Goal: Information Seeking & Learning: Learn about a topic

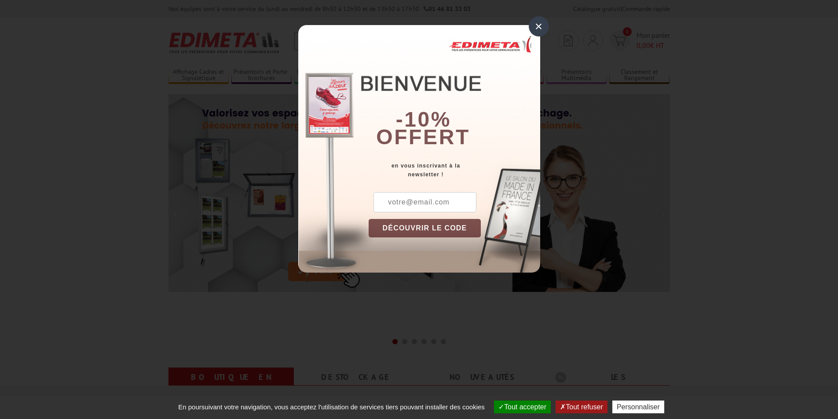
click at [549, 29] on div "× -10% offert en vous inscrivant à la newsletter ! DÉCOUVRIR LE CODE Copier le …" at bounding box center [419, 143] width 838 height 286
click at [539, 29] on div "×" at bounding box center [539, 26] width 20 height 20
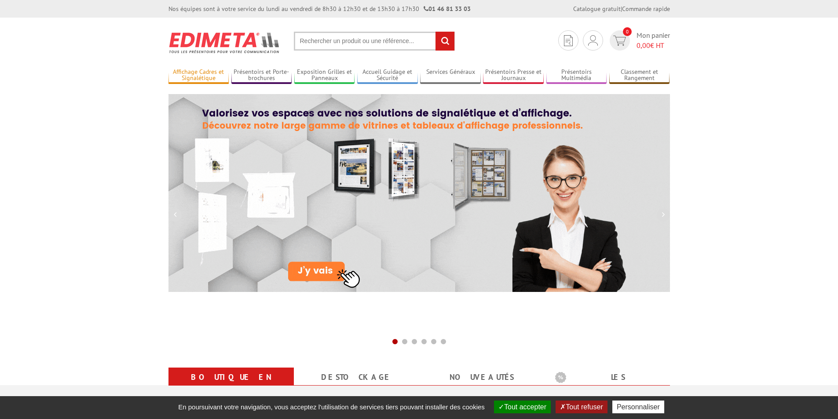
click at [182, 73] on link "Affichage Cadres et Signalétique" at bounding box center [198, 75] width 61 height 15
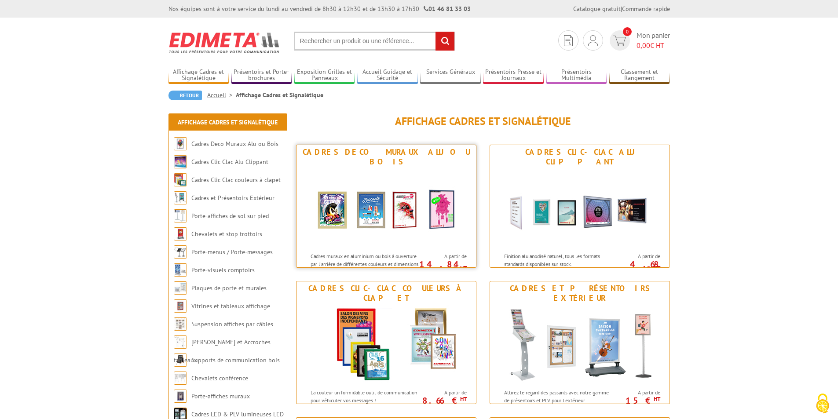
click at [368, 207] on img at bounding box center [386, 208] width 163 height 79
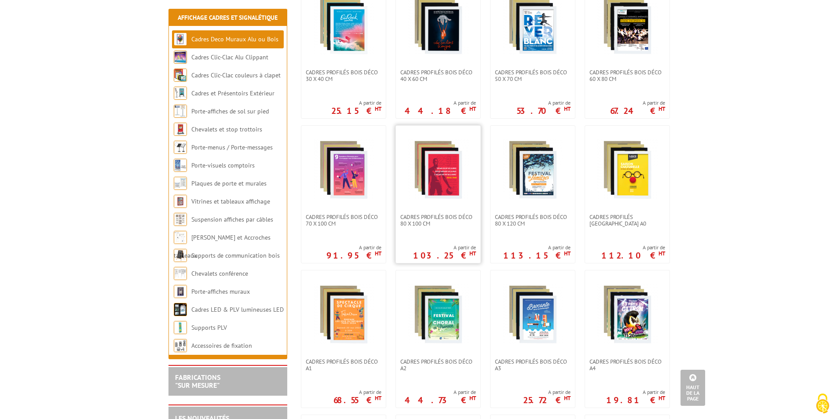
scroll to position [220, 0]
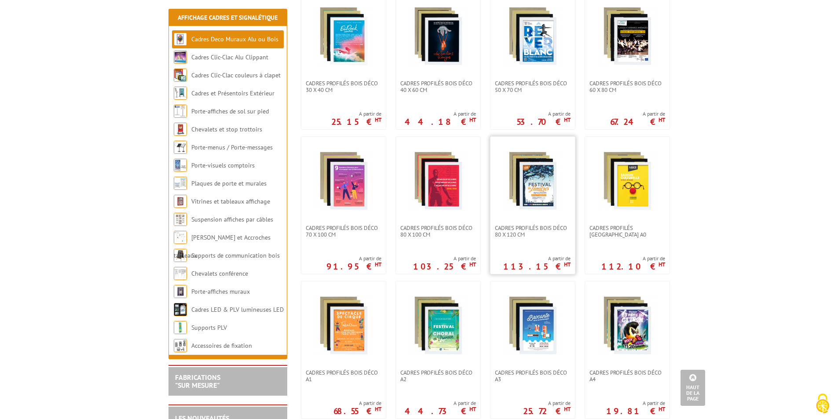
click at [535, 175] on img at bounding box center [533, 181] width 62 height 62
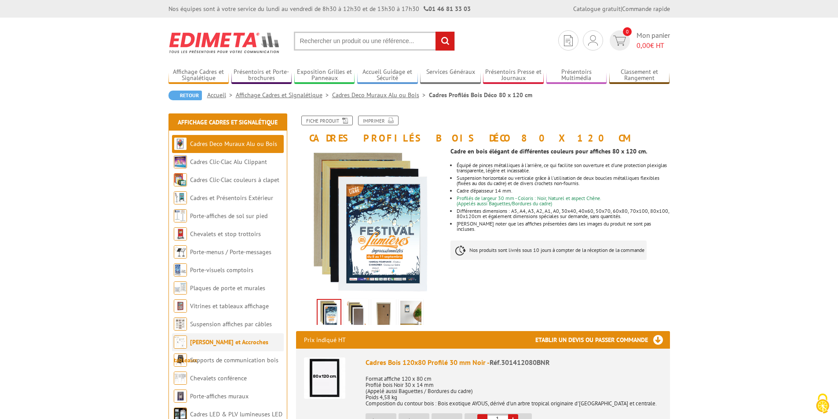
click at [239, 346] on link "[PERSON_NAME] et Accroches tableaux" at bounding box center [221, 351] width 95 height 26
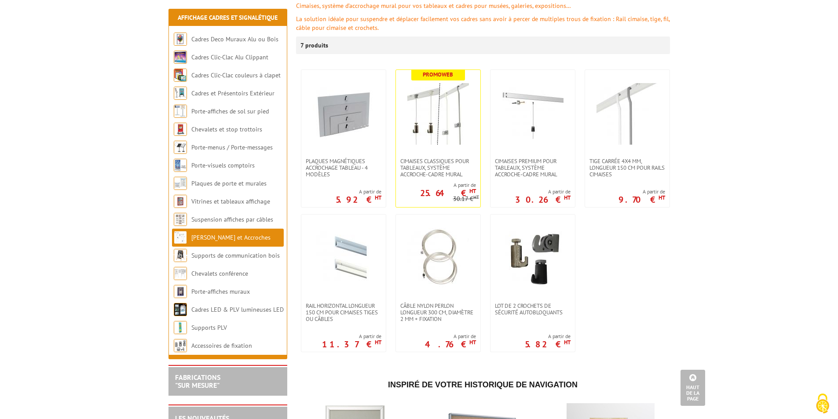
scroll to position [132, 0]
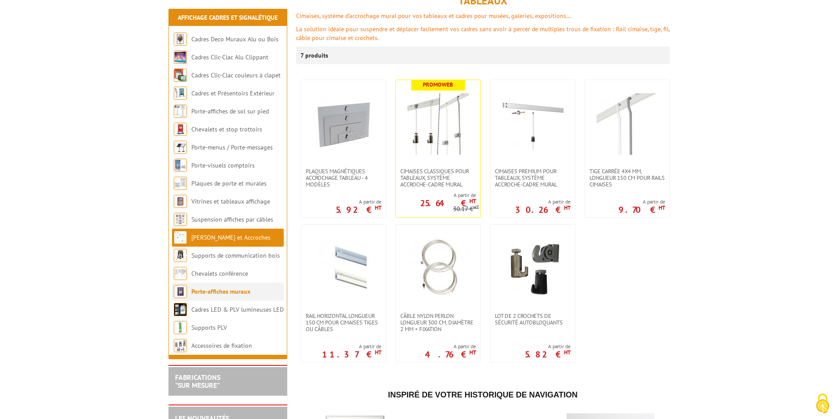
click at [198, 296] on li "Porte-affiches muraux" at bounding box center [228, 292] width 112 height 18
click at [199, 294] on link "Porte-affiches muraux" at bounding box center [220, 292] width 59 height 8
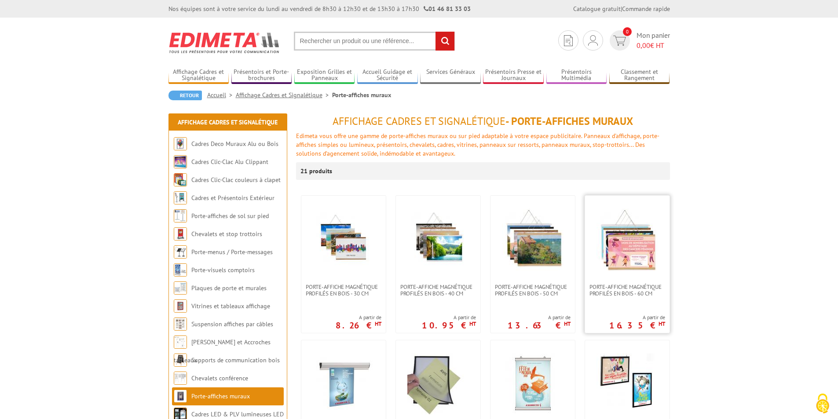
click at [633, 238] on img at bounding box center [627, 240] width 62 height 62
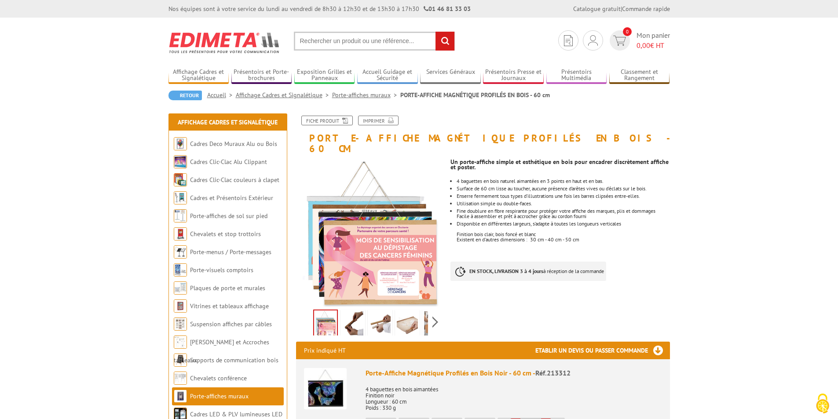
click at [354, 313] on img at bounding box center [352, 324] width 21 height 27
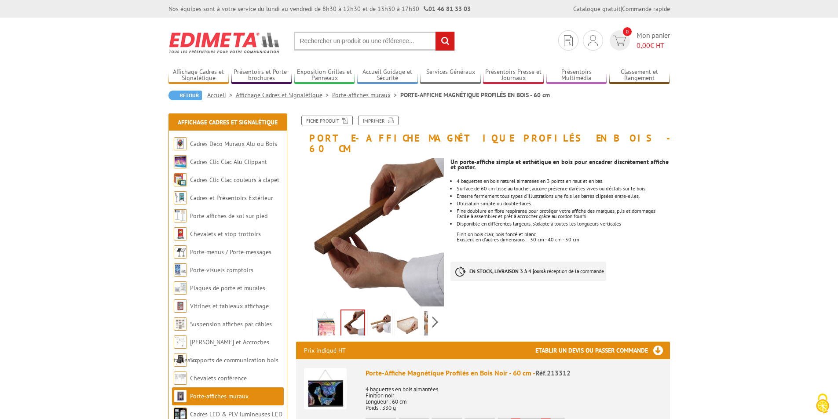
click at [385, 311] on img at bounding box center [379, 324] width 21 height 27
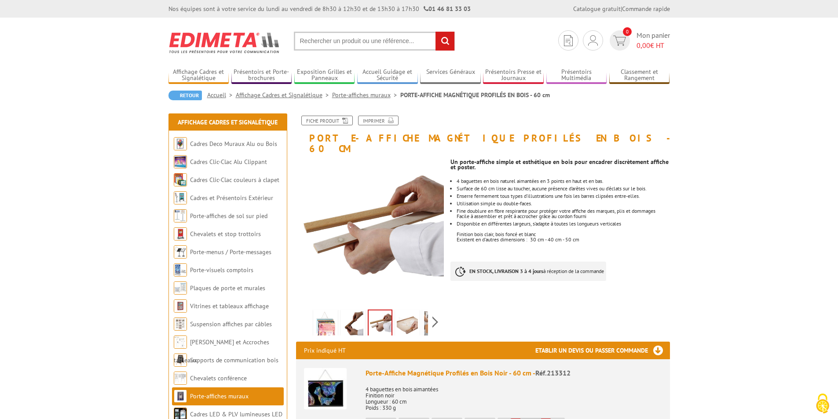
click at [387, 317] on img at bounding box center [380, 324] width 23 height 27
click at [395, 315] on link at bounding box center [407, 325] width 25 height 31
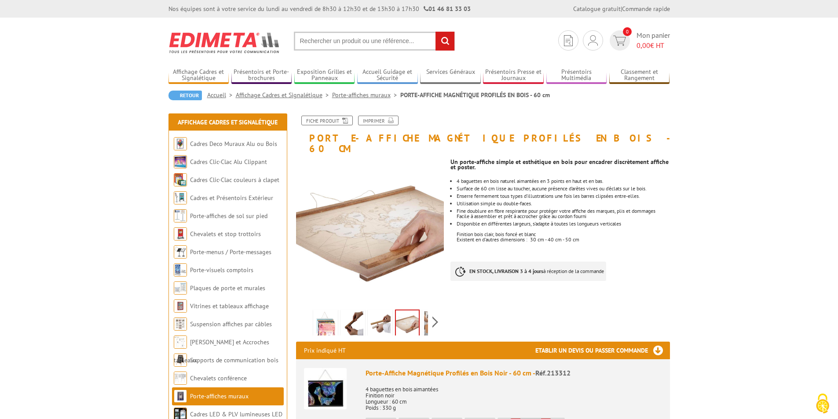
click at [422, 310] on link at bounding box center [434, 325] width 25 height 31
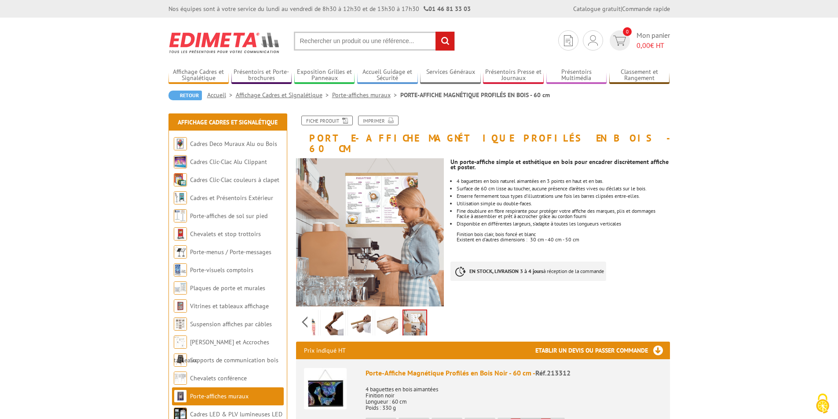
click at [348, 314] on link at bounding box center [360, 325] width 25 height 31
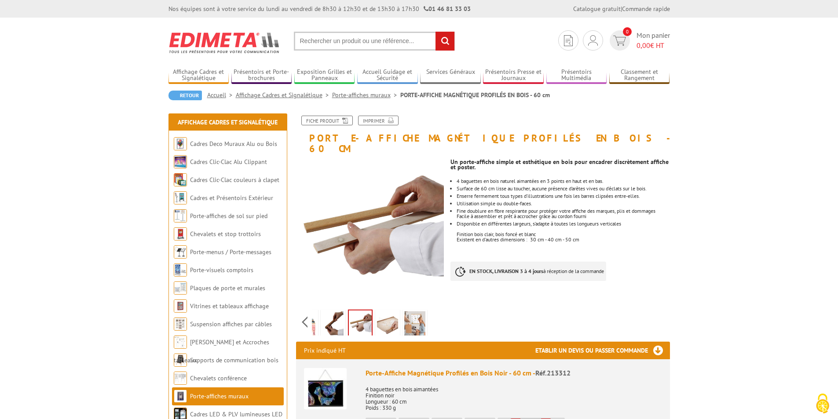
click at [314, 319] on img at bounding box center [305, 324] width 21 height 27
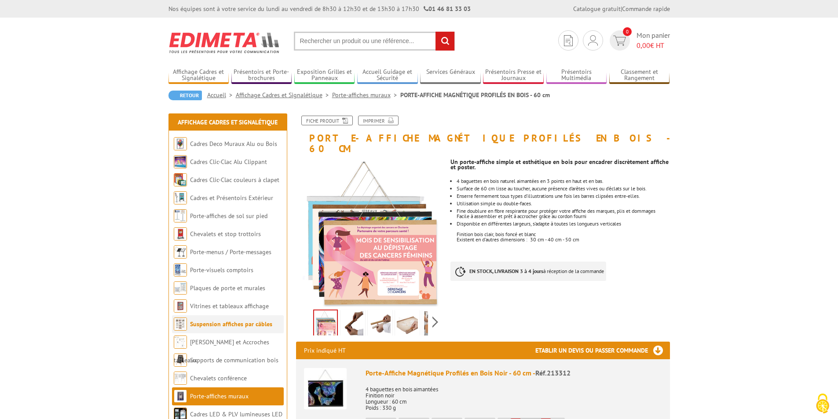
click at [252, 326] on link "Suspension affiches par câbles" at bounding box center [231, 324] width 82 height 8
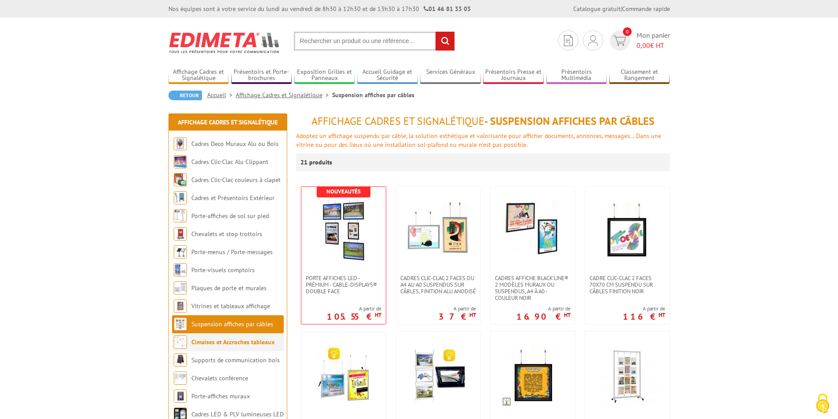
click at [245, 343] on link "Cimaises et Accroches tableaux" at bounding box center [232, 342] width 83 height 8
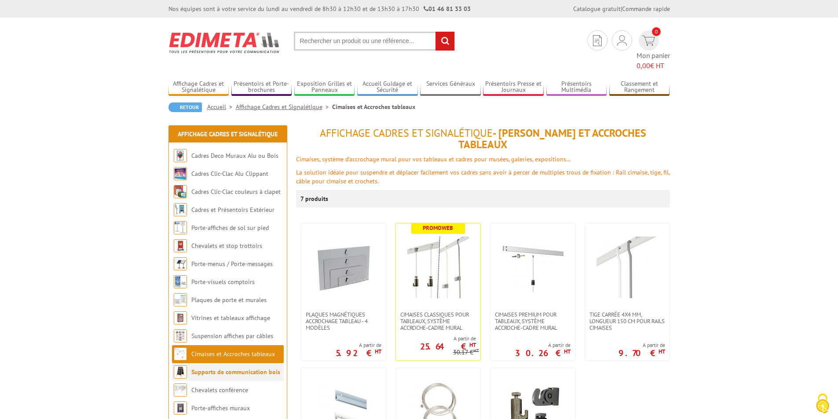
click at [243, 368] on li "Supports de communication bois" at bounding box center [228, 372] width 112 height 18
click at [241, 368] on link "Supports de communication bois" at bounding box center [235, 372] width 89 height 8
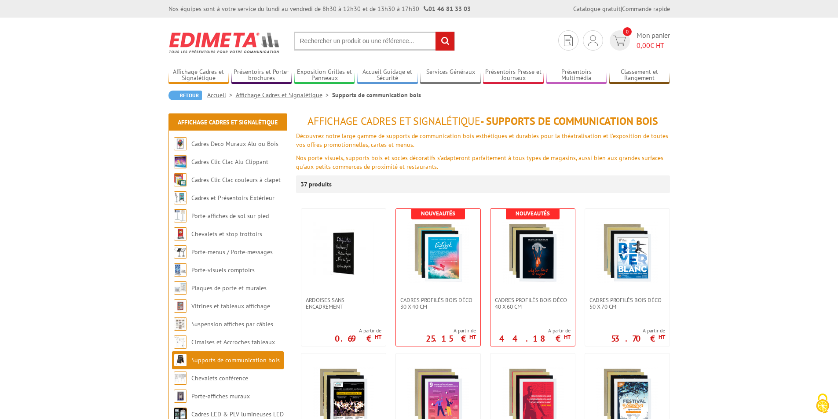
click at [332, 263] on img at bounding box center [344, 253] width 62 height 62
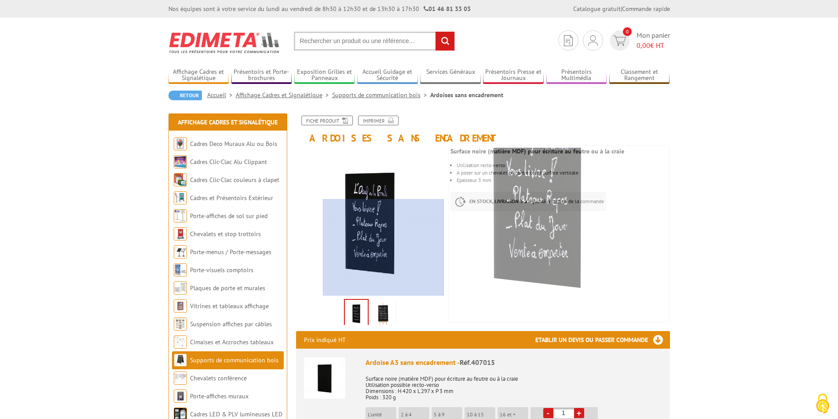
scroll to position [44, 0]
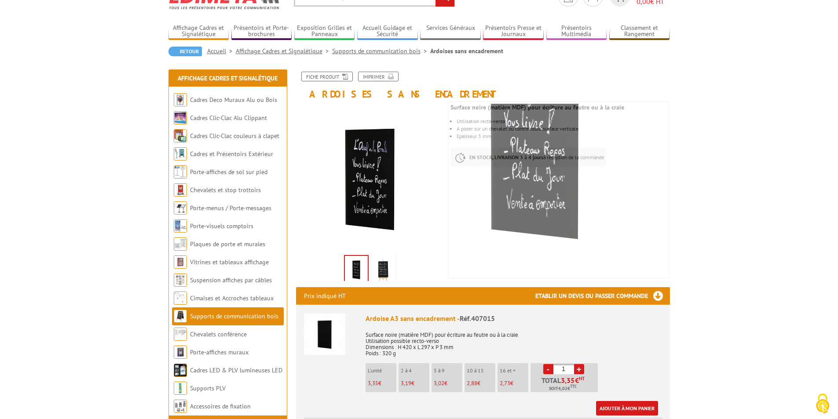
click at [382, 269] on img at bounding box center [383, 270] width 21 height 27
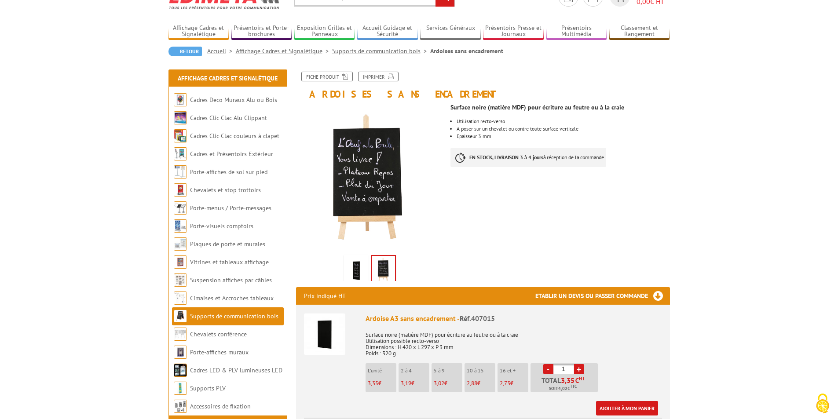
click at [355, 270] on img at bounding box center [356, 270] width 21 height 27
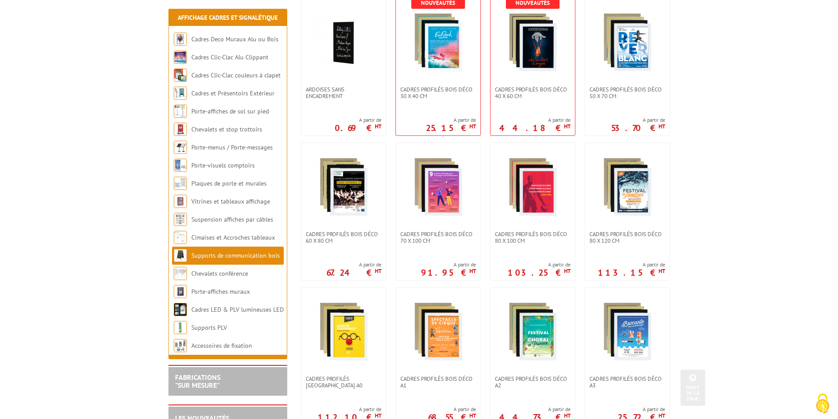
scroll to position [220, 0]
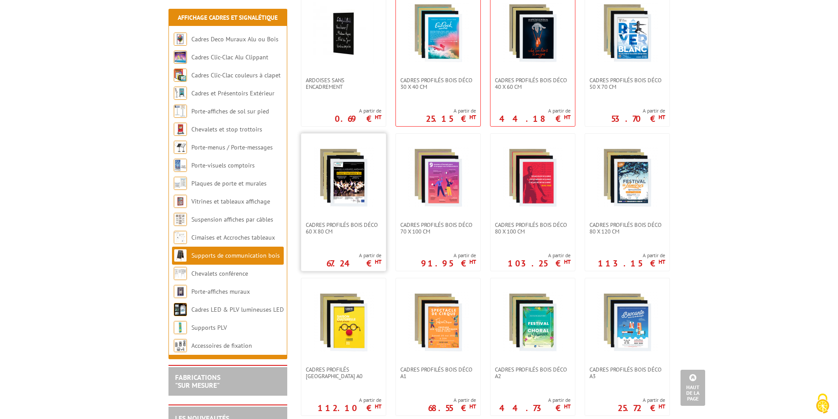
click at [348, 192] on img at bounding box center [344, 178] width 62 height 62
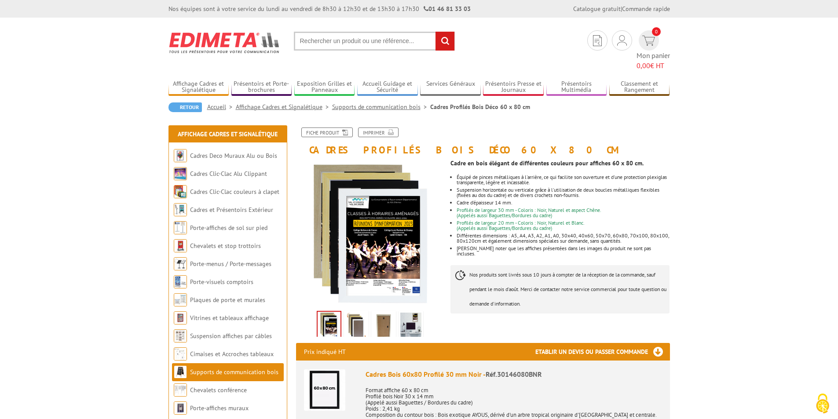
click at [382, 318] on img at bounding box center [383, 326] width 21 height 27
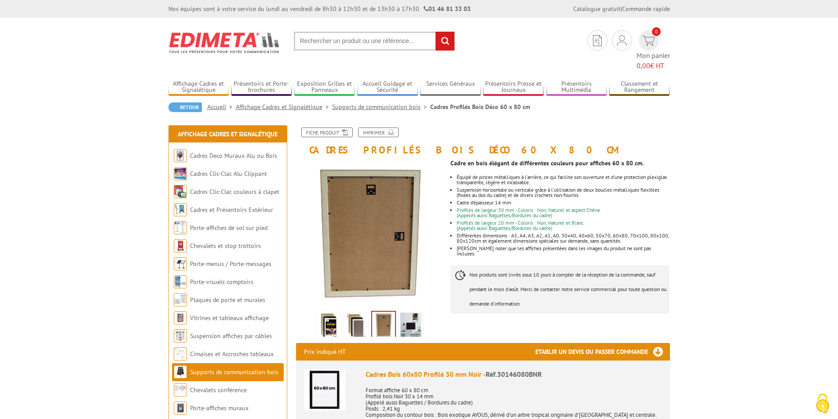
click at [361, 318] on img at bounding box center [356, 326] width 21 height 27
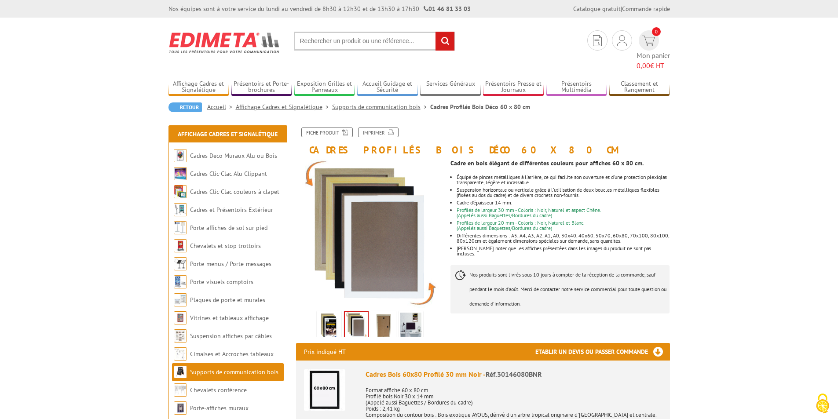
click at [413, 316] on img at bounding box center [410, 326] width 21 height 27
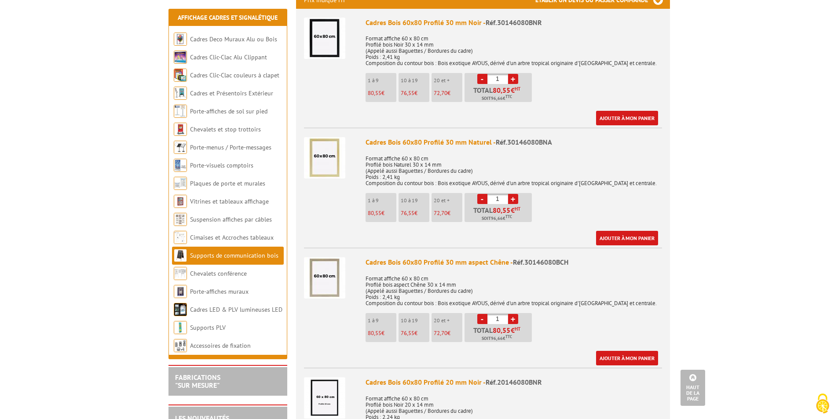
scroll to position [528, 0]
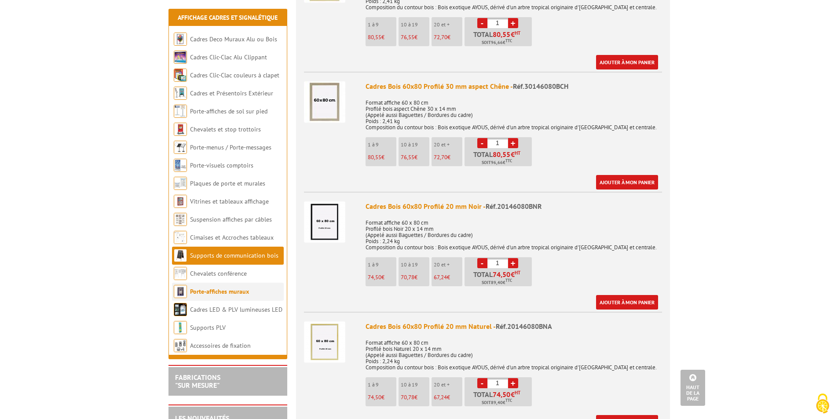
click at [220, 291] on link "Porte-affiches muraux" at bounding box center [219, 292] width 59 height 8
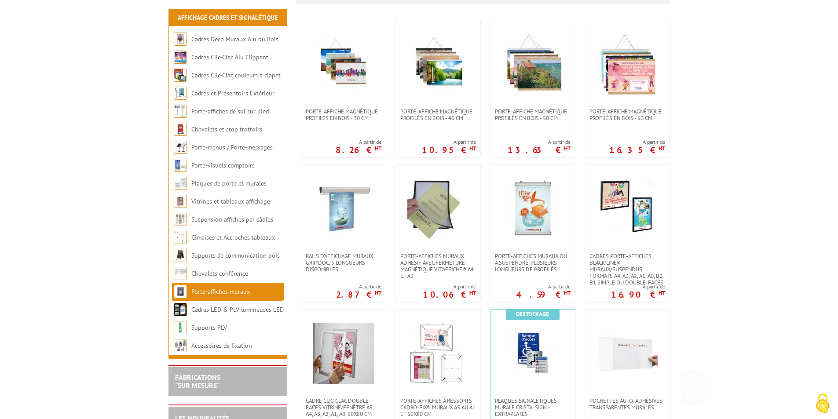
scroll to position [176, 0]
click at [530, 237] on img at bounding box center [533, 209] width 62 height 62
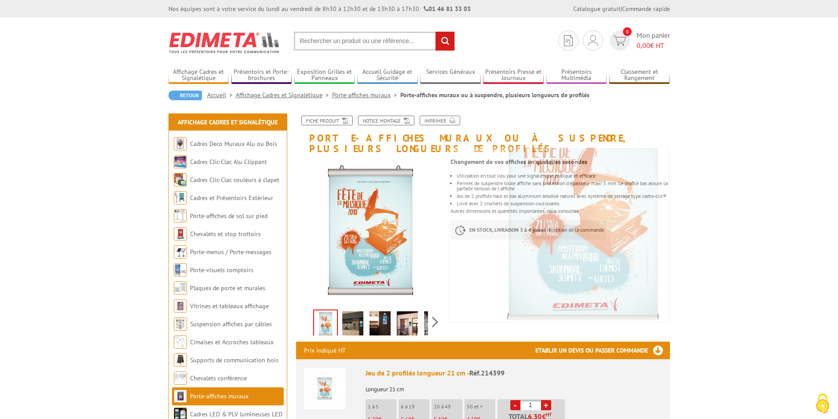
click at [381, 320] on img at bounding box center [379, 324] width 21 height 27
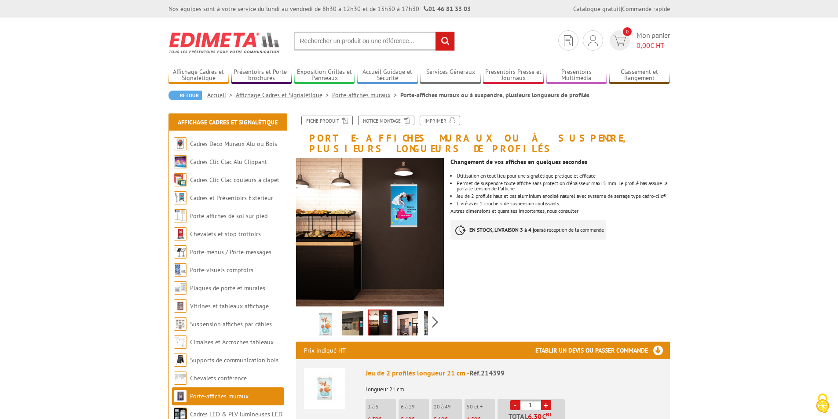
click at [407, 315] on img at bounding box center [407, 324] width 21 height 27
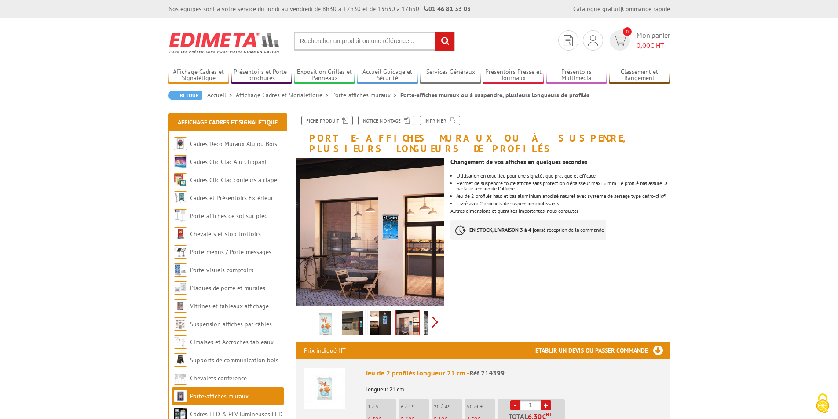
click at [432, 317] on div "Previous Next" at bounding box center [370, 322] width 148 height 31
click at [414, 311] on img at bounding box center [414, 324] width 21 height 27
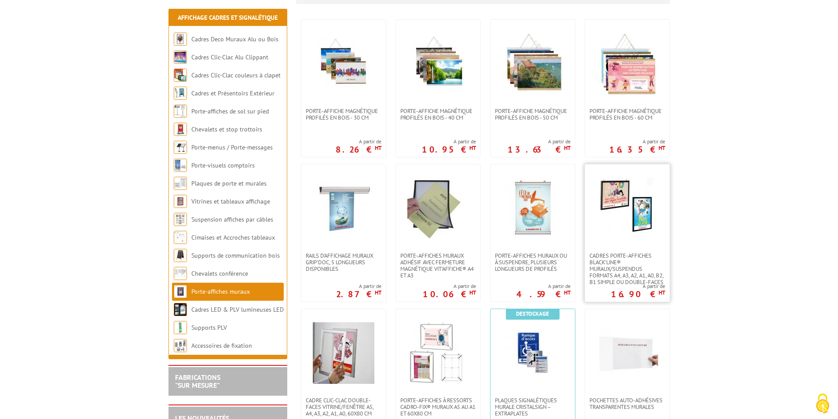
click at [622, 223] on img at bounding box center [627, 209] width 62 height 62
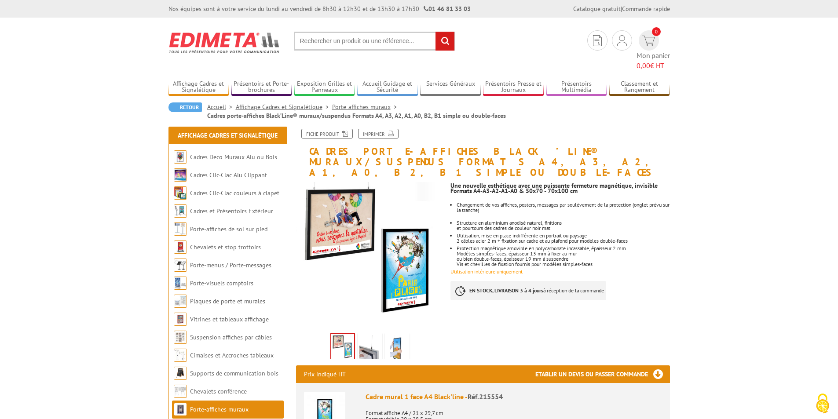
click at [363, 335] on img at bounding box center [369, 348] width 21 height 27
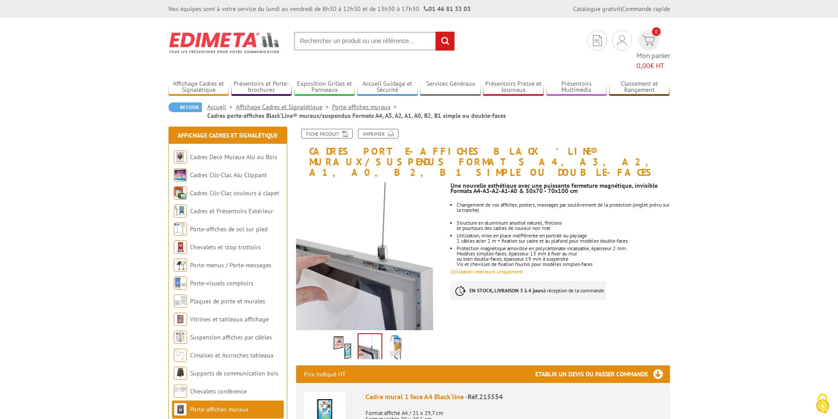
click at [396, 335] on img at bounding box center [397, 348] width 21 height 27
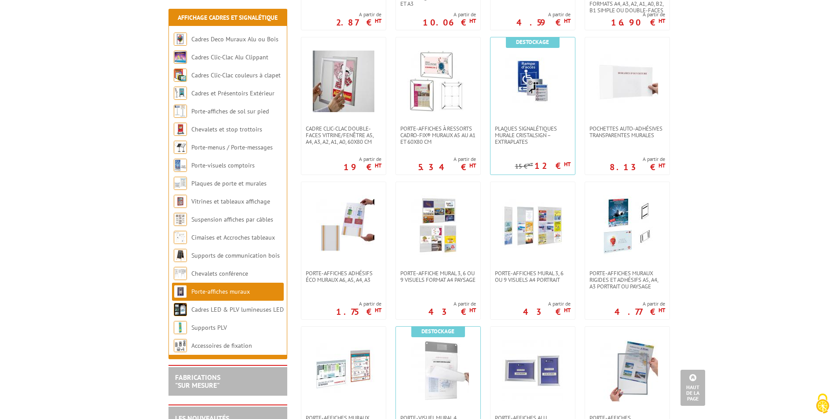
scroll to position [484, 0]
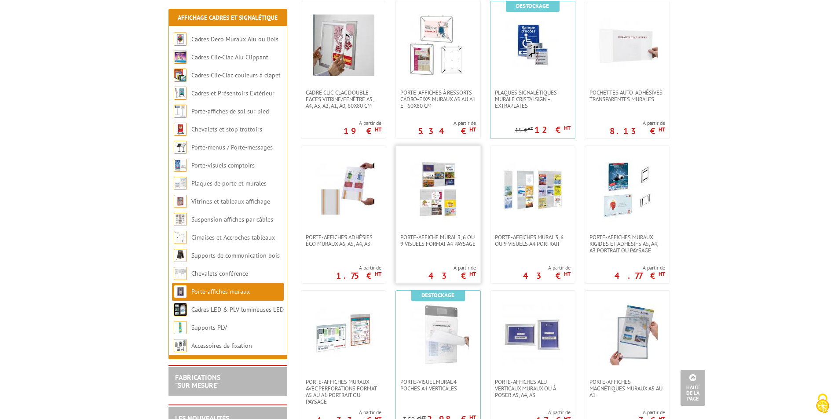
click at [435, 204] on img at bounding box center [438, 190] width 62 height 62
click at [519, 190] on img at bounding box center [533, 190] width 62 height 62
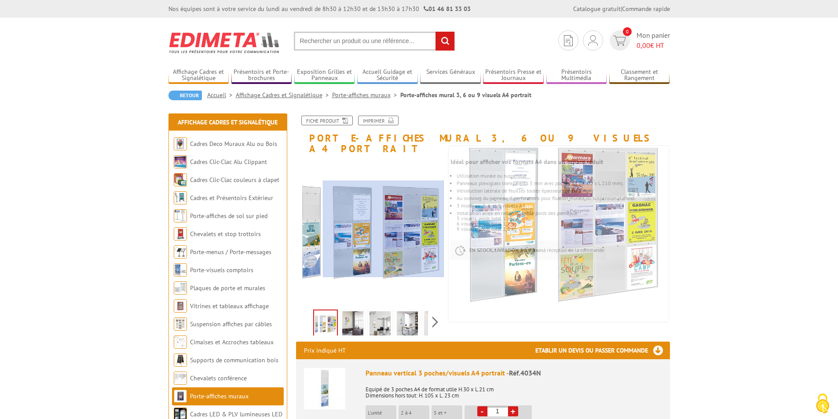
click at [402, 229] on div at bounding box center [383, 229] width 121 height 97
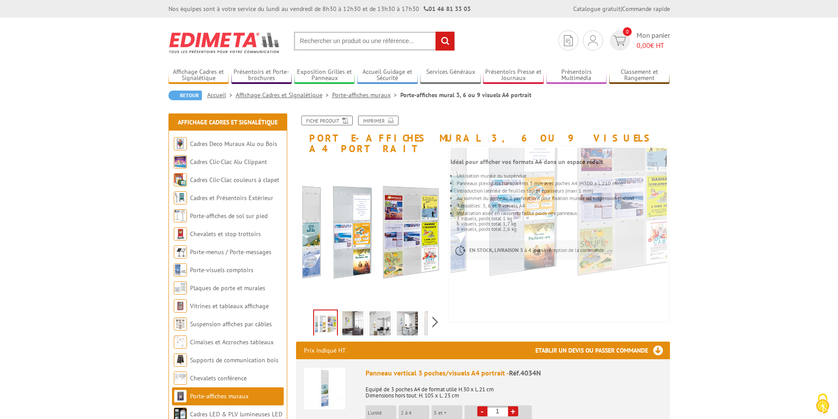
click at [384, 318] on img at bounding box center [379, 324] width 21 height 27
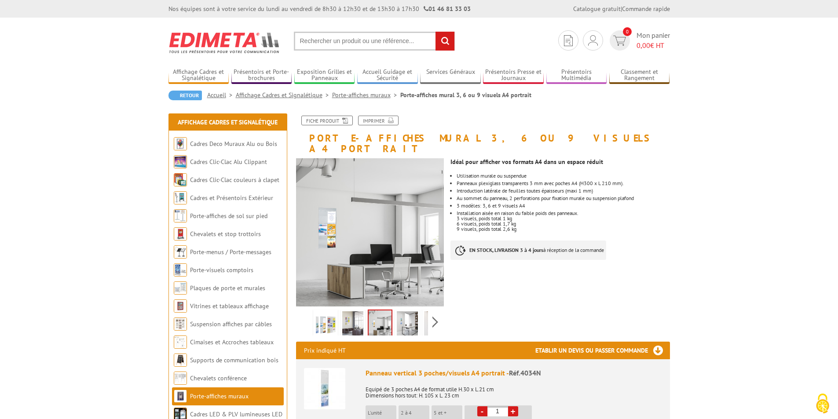
click at [351, 318] on img at bounding box center [352, 324] width 21 height 27
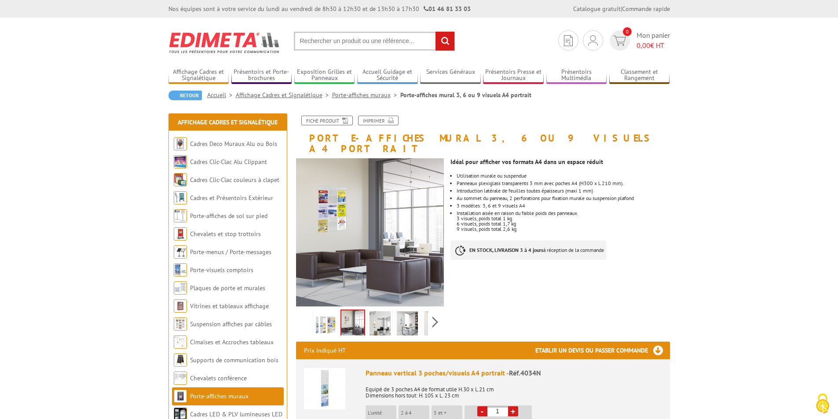
click at [395, 312] on link at bounding box center [407, 325] width 25 height 31
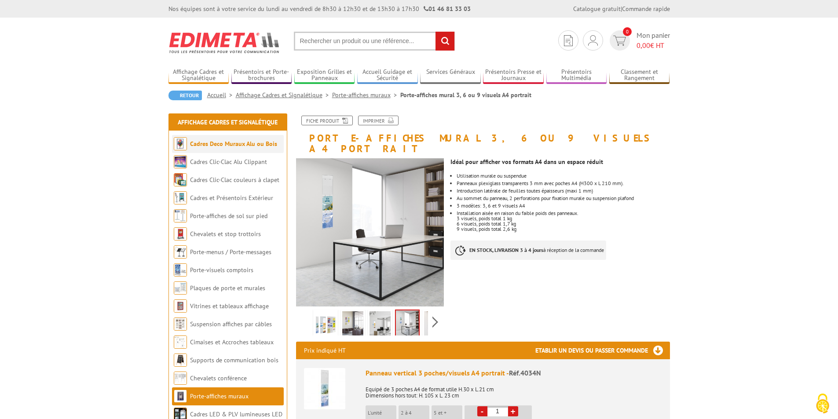
click at [216, 146] on link "Cadres Deco Muraux Alu ou Bois" at bounding box center [233, 144] width 87 height 8
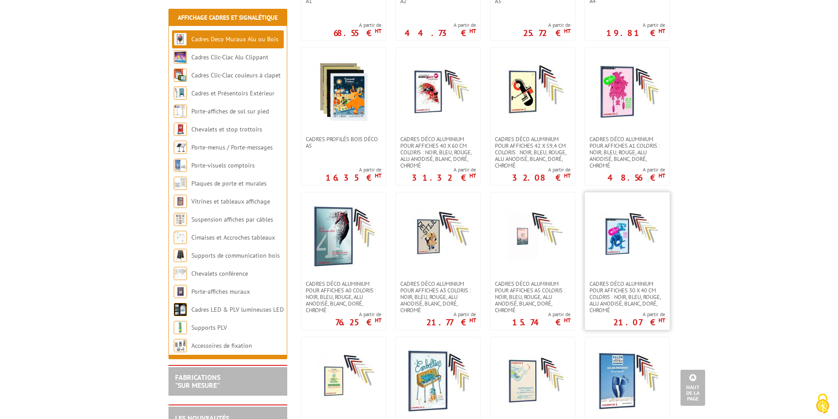
scroll to position [616, 0]
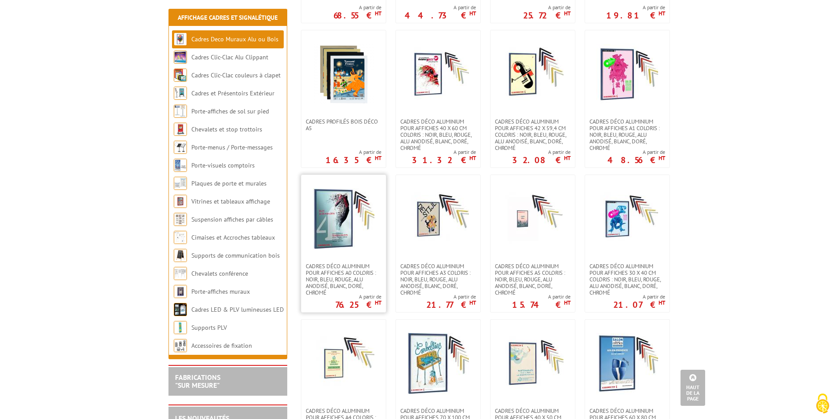
click at [331, 207] on img at bounding box center [344, 219] width 62 height 62
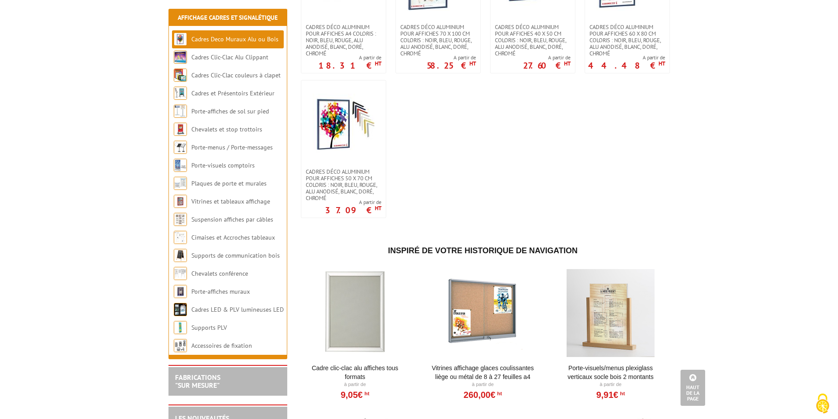
scroll to position [905, 0]
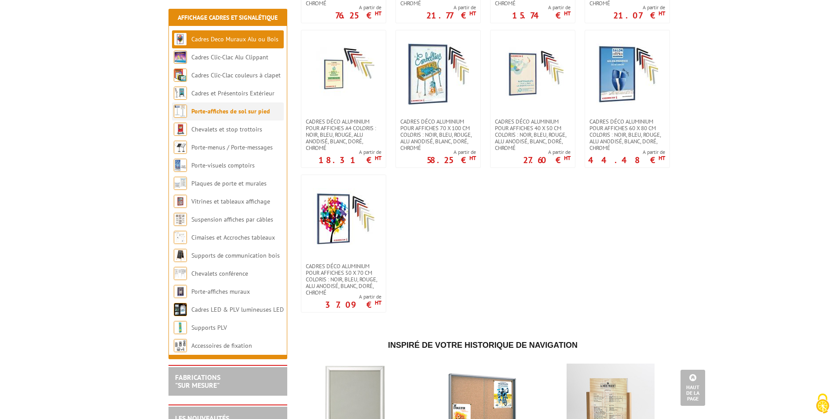
click at [197, 113] on link "Porte-affiches de sol sur pied" at bounding box center [230, 111] width 79 height 8
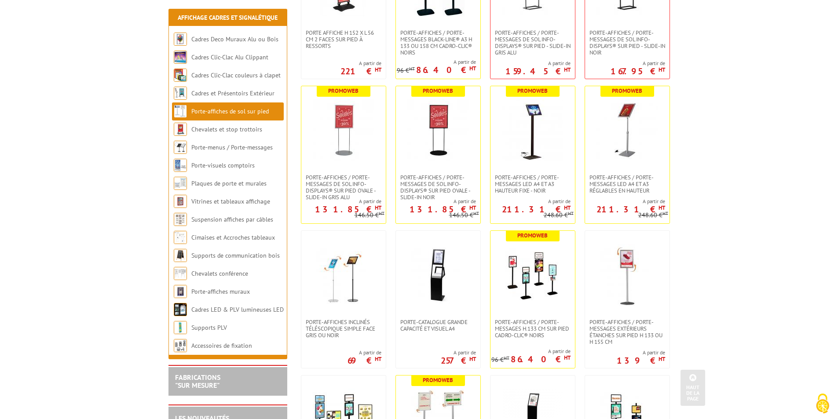
scroll to position [264, 0]
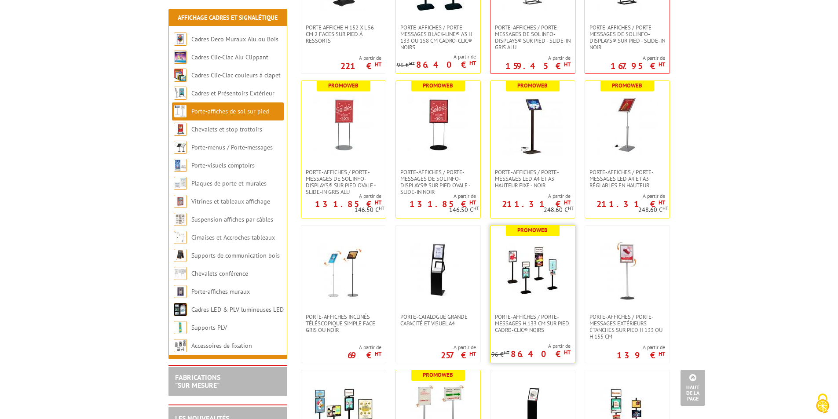
click at [532, 272] on img at bounding box center [533, 270] width 62 height 62
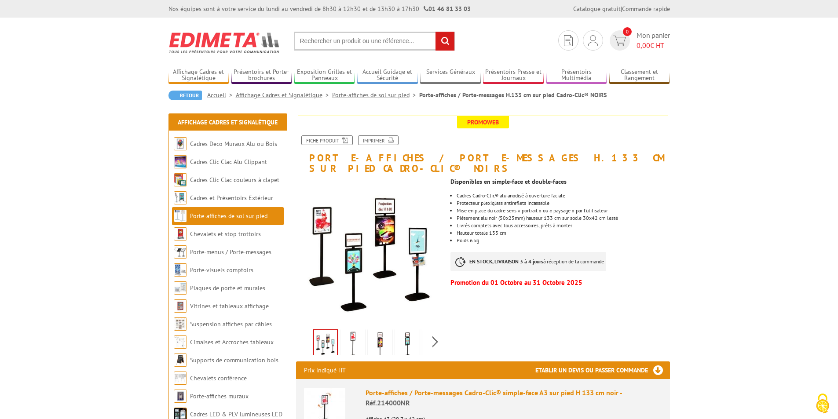
click at [349, 331] on img at bounding box center [352, 344] width 21 height 27
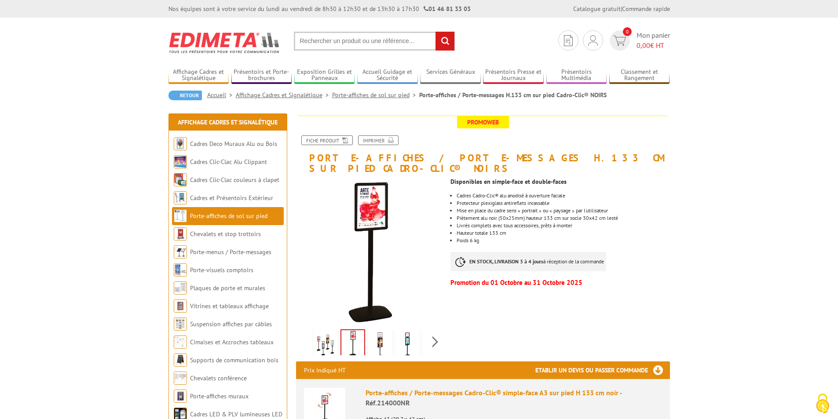
click at [378, 338] on img at bounding box center [379, 344] width 21 height 27
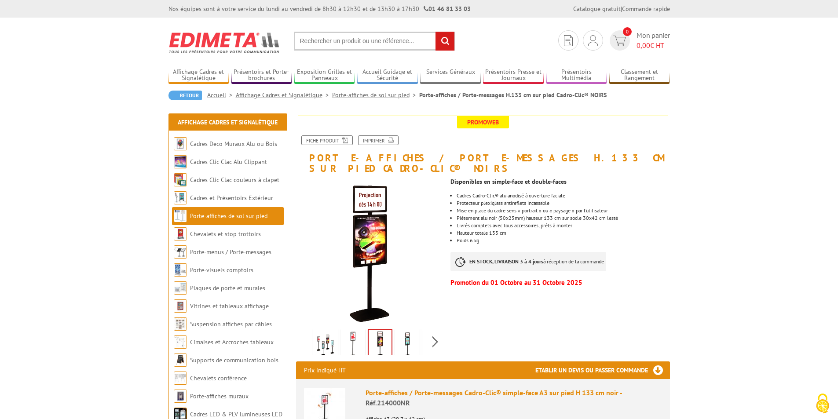
click at [410, 337] on img at bounding box center [407, 344] width 21 height 27
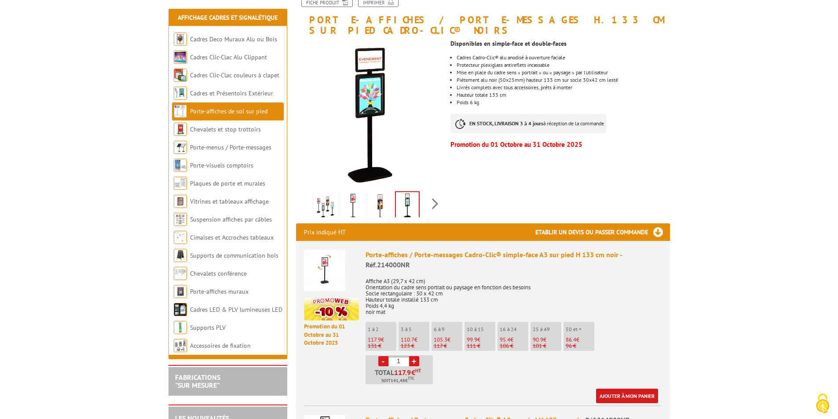
scroll to position [176, 0]
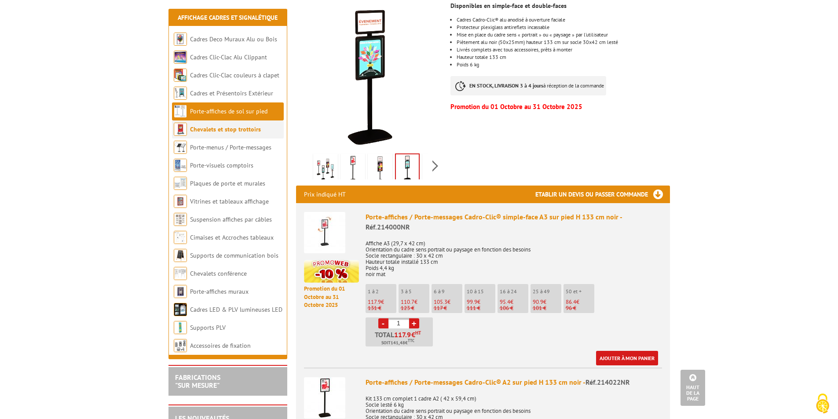
click at [230, 131] on link "Chevalets et stop trottoirs" at bounding box center [225, 129] width 71 height 8
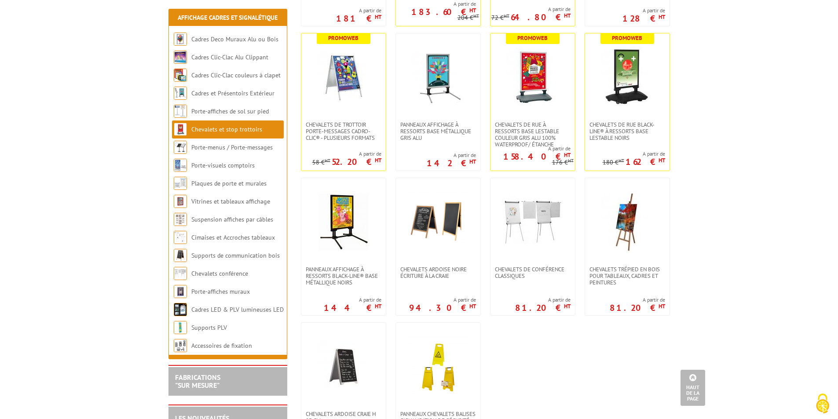
scroll to position [660, 0]
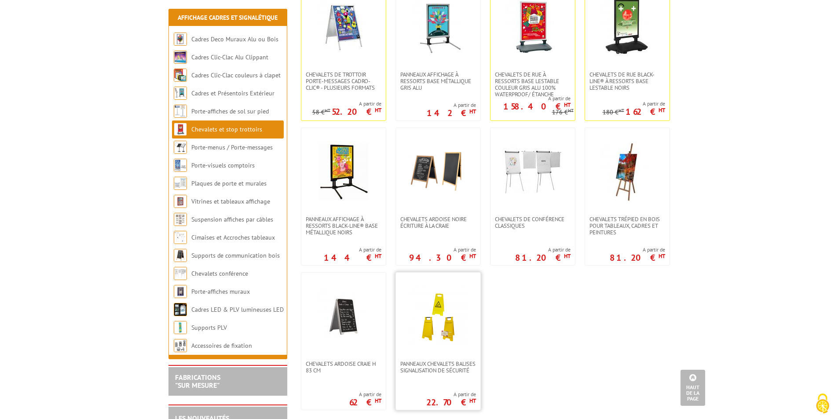
click at [457, 338] on img at bounding box center [438, 317] width 62 height 62
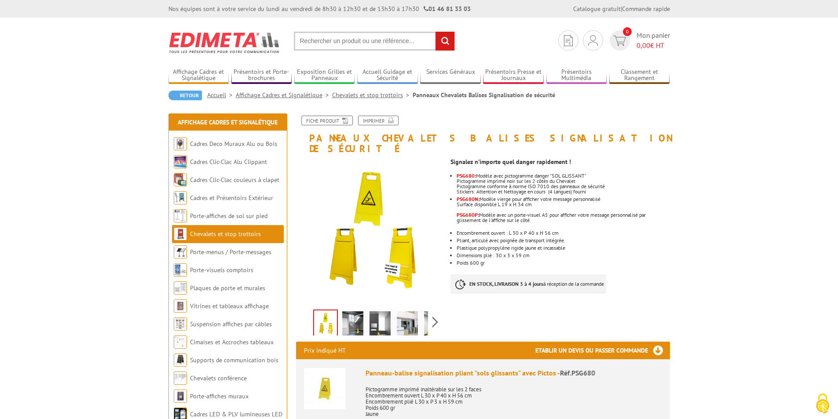
click at [343, 320] on img at bounding box center [352, 324] width 21 height 27
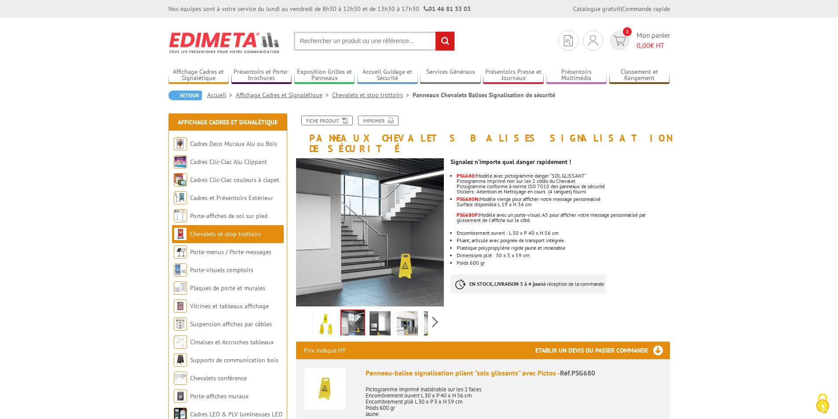
click at [381, 315] on img at bounding box center [379, 324] width 21 height 27
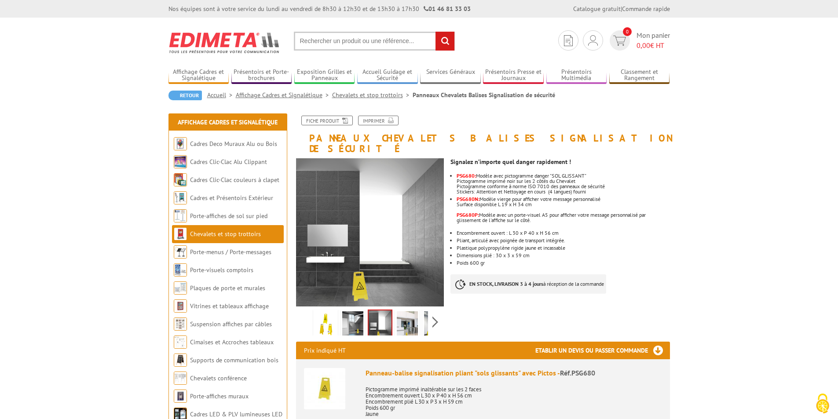
click at [404, 311] on img at bounding box center [407, 324] width 21 height 27
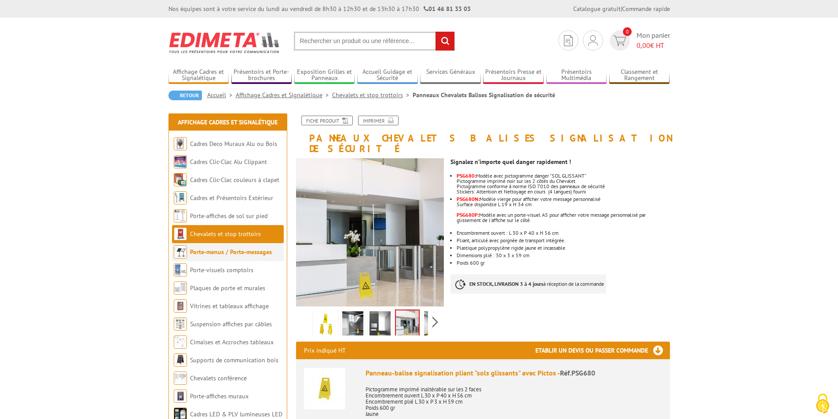
click at [210, 253] on link "Porte-menus / Porte-messages" at bounding box center [231, 252] width 82 height 8
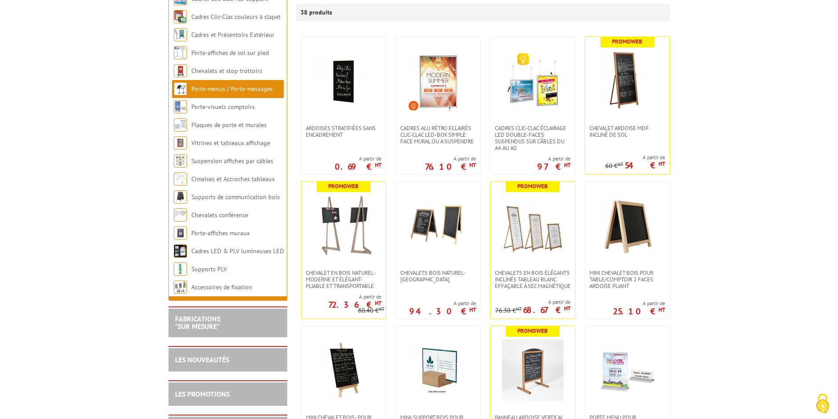
scroll to position [176, 0]
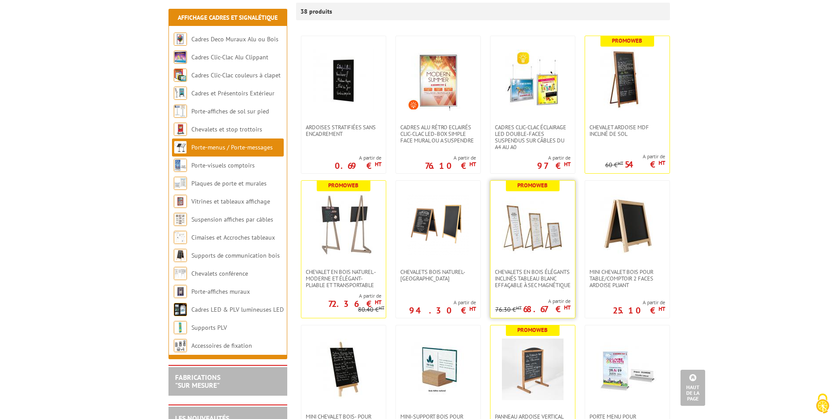
click at [545, 212] on img at bounding box center [533, 225] width 62 height 62
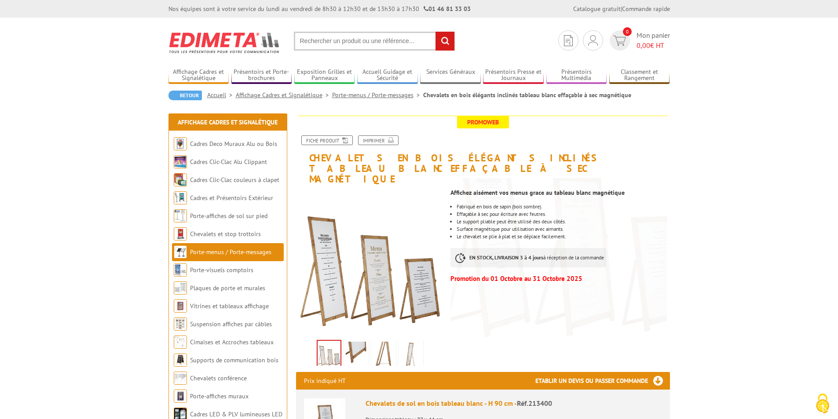
click at [360, 342] on img at bounding box center [356, 355] width 21 height 27
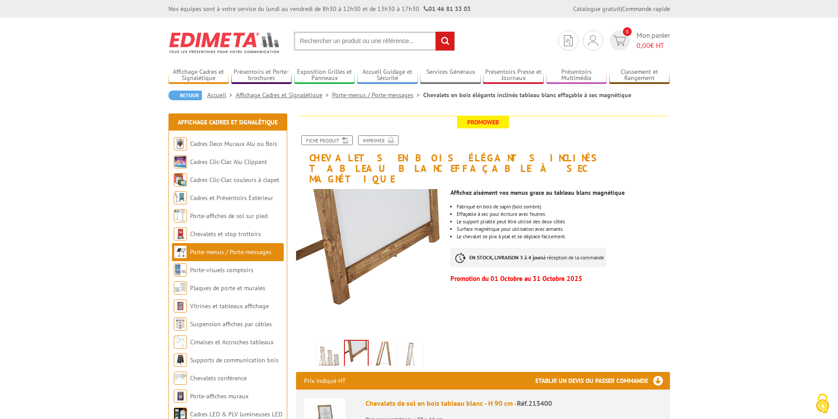
click at [387, 343] on img at bounding box center [383, 355] width 21 height 27
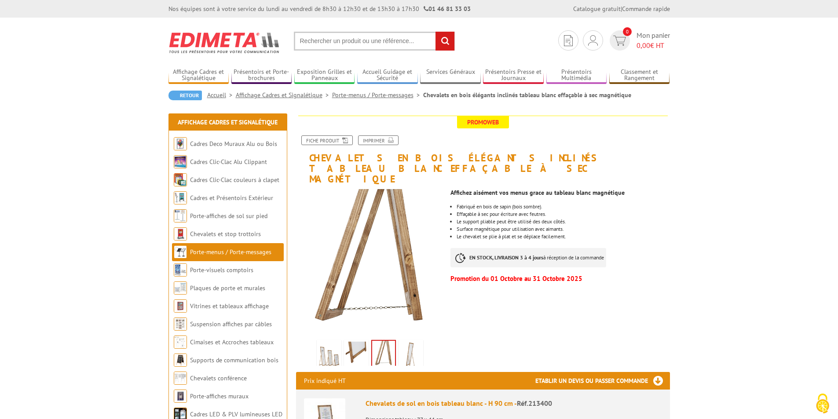
click at [411, 342] on img at bounding box center [410, 355] width 21 height 27
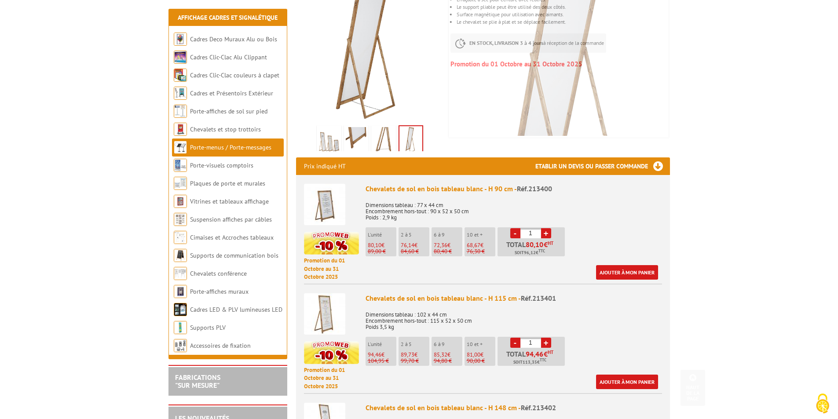
scroll to position [220, 0]
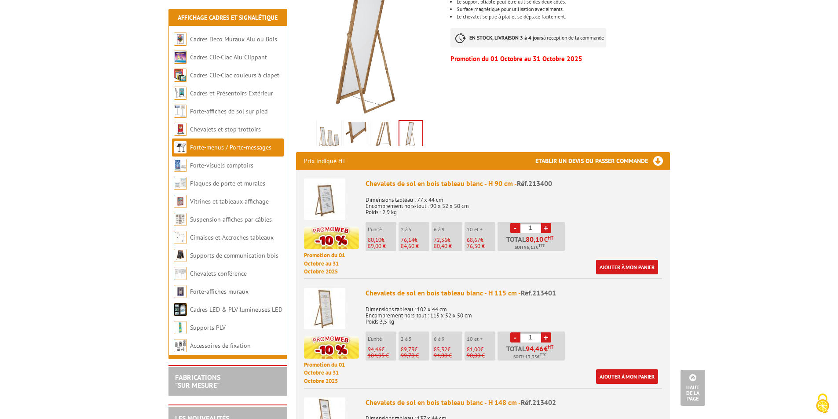
click at [233, 151] on link "Porte-menus / Porte-messages" at bounding box center [230, 147] width 81 height 8
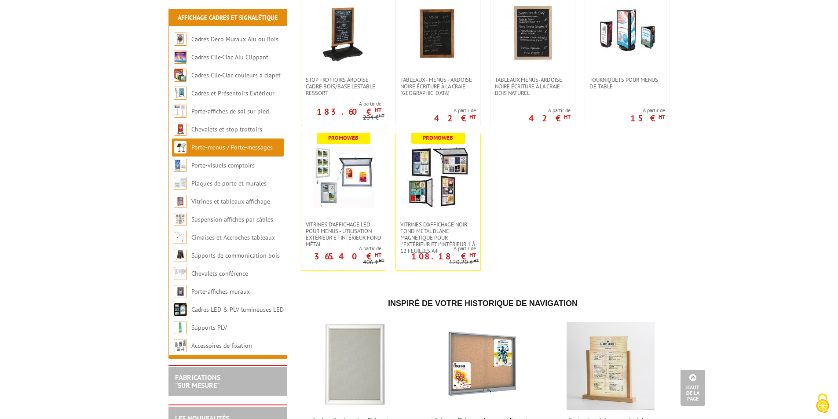
scroll to position [1276, 0]
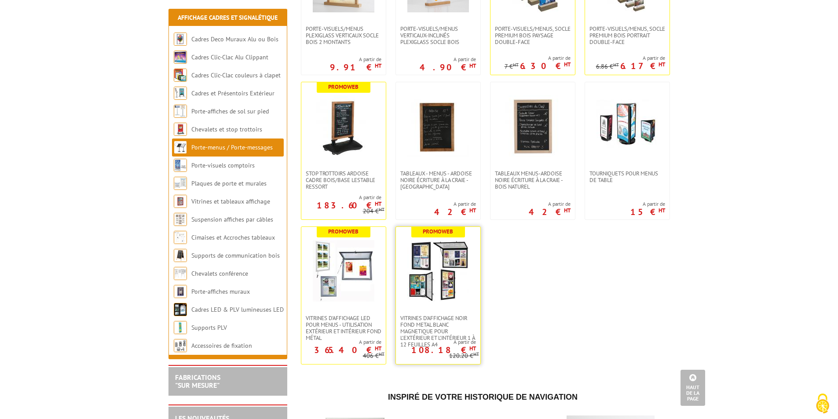
click at [440, 289] on img at bounding box center [438, 271] width 62 height 62
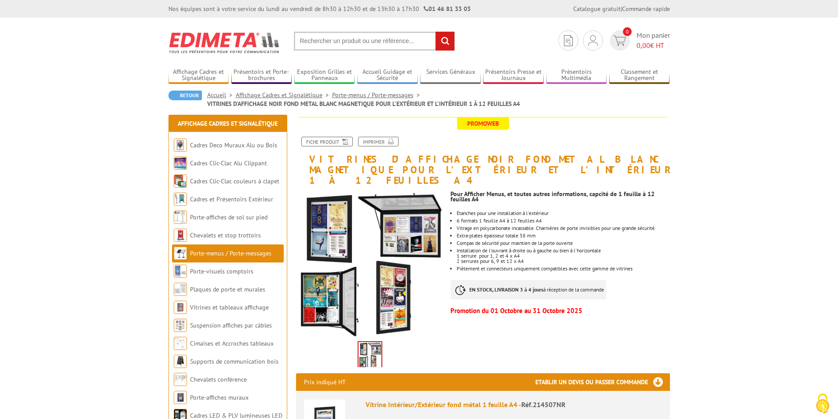
click at [439, 290] on img at bounding box center [370, 264] width 148 height 148
click at [220, 271] on link "Porte-visuels comptoirs" at bounding box center [221, 271] width 63 height 8
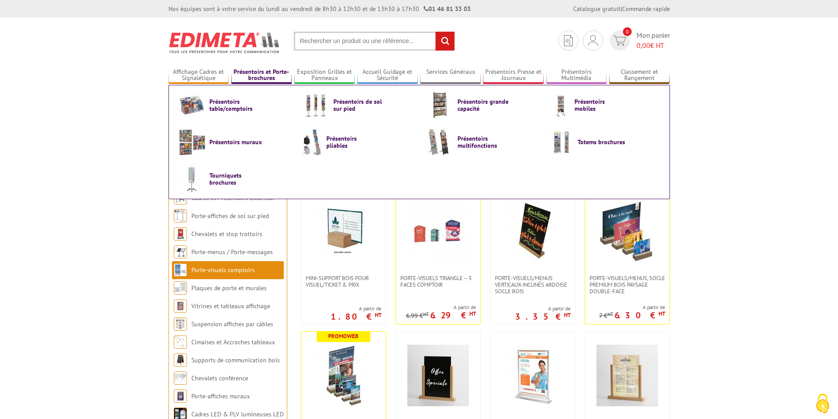
click at [269, 78] on link "Présentoirs et Porte-brochures" at bounding box center [261, 75] width 61 height 15
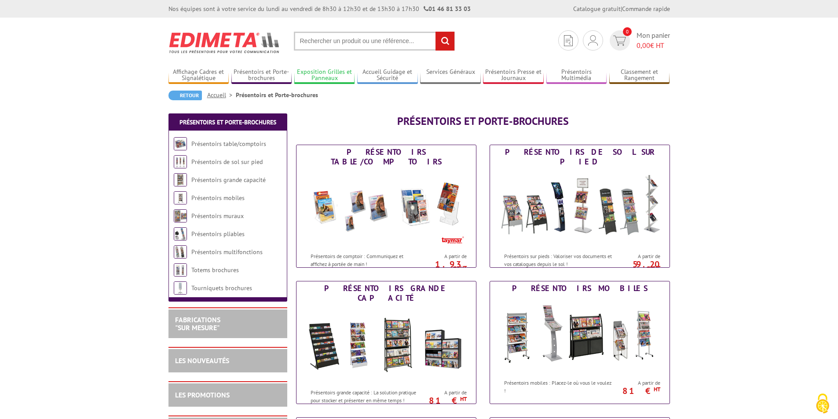
click at [340, 68] on link "Exposition Grilles et Panneaux" at bounding box center [324, 75] width 61 height 15
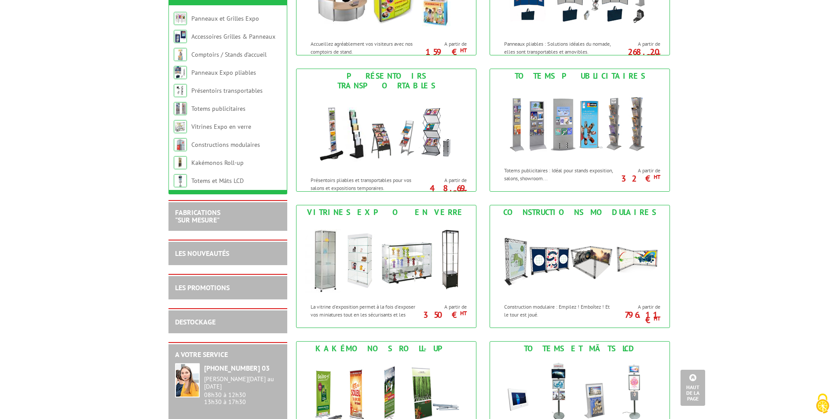
scroll to position [396, 0]
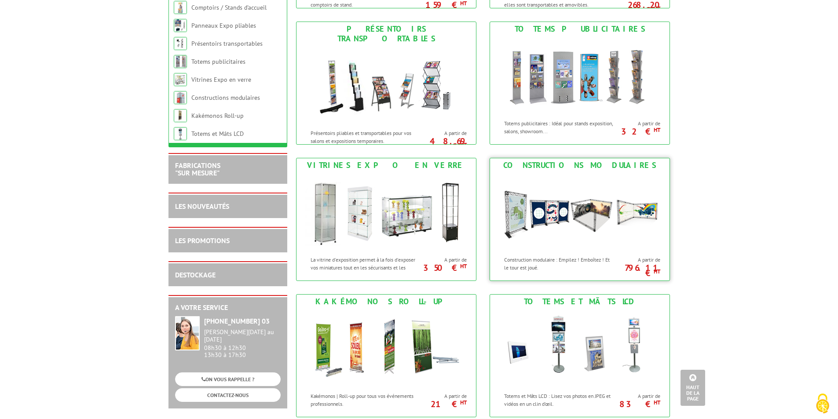
click at [619, 213] on img at bounding box center [579, 211] width 163 height 79
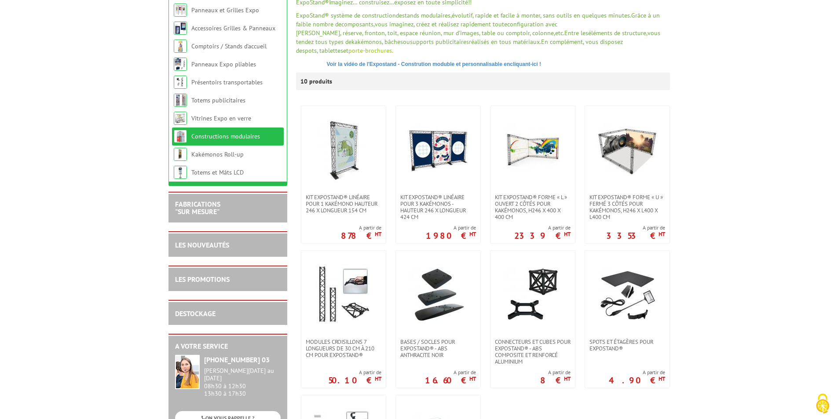
scroll to position [176, 0]
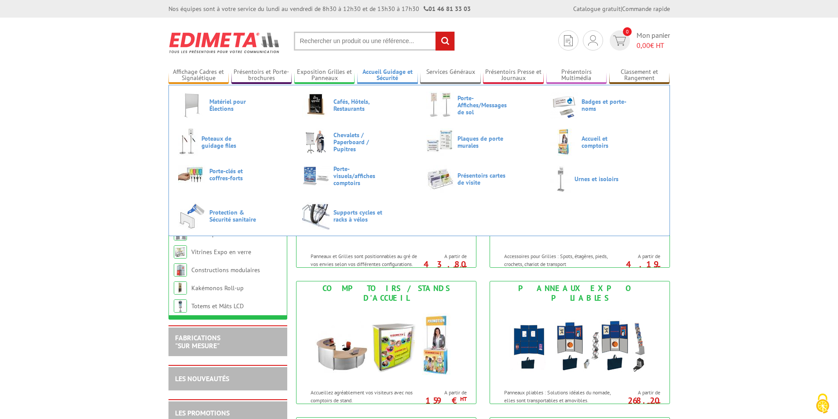
click at [395, 77] on link "Accueil Guidage et Sécurité" at bounding box center [387, 75] width 61 height 15
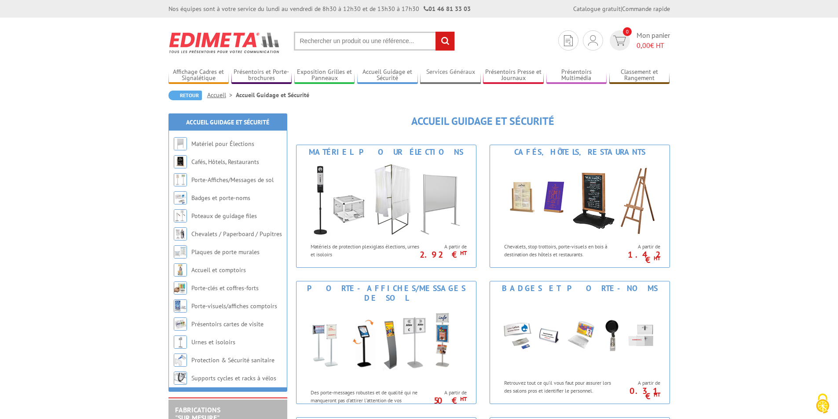
click at [429, 74] on link "Services Généraux" at bounding box center [450, 75] width 61 height 15
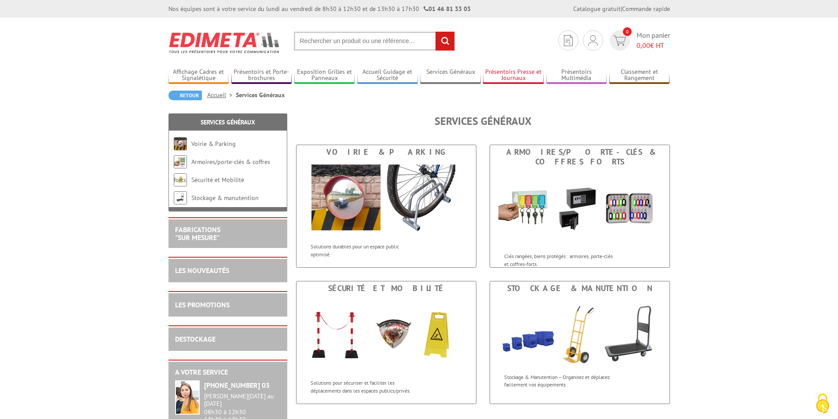
click at [496, 72] on link "Présentoirs Presse et Journaux" at bounding box center [513, 75] width 61 height 15
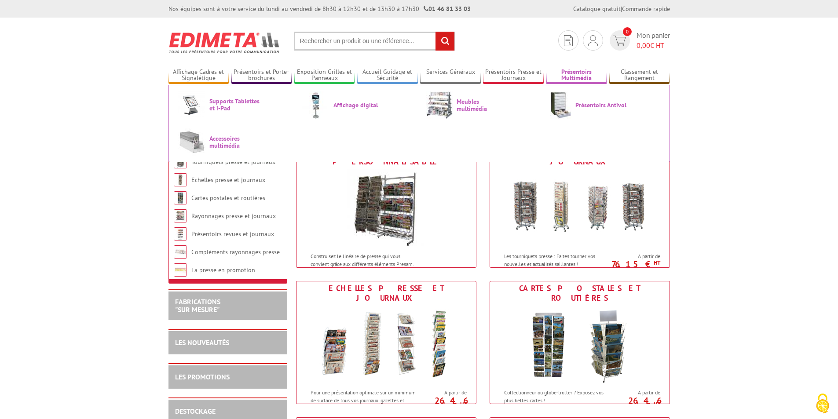
click at [585, 69] on link "Présentoirs Multimédia" at bounding box center [576, 75] width 61 height 15
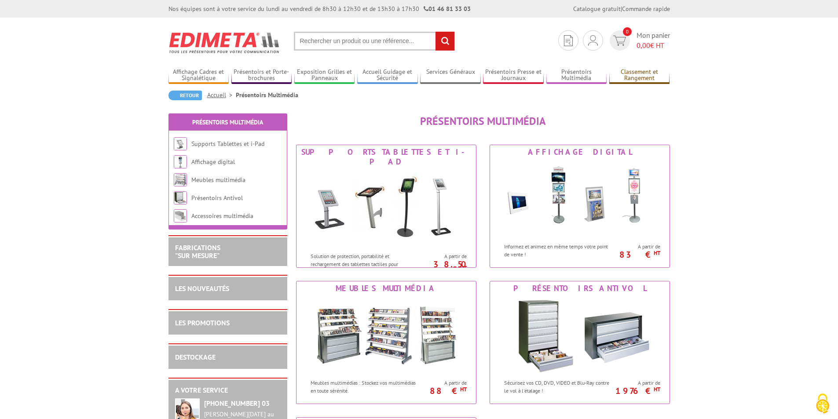
click at [650, 73] on link "Classement et Rangement" at bounding box center [639, 75] width 61 height 15
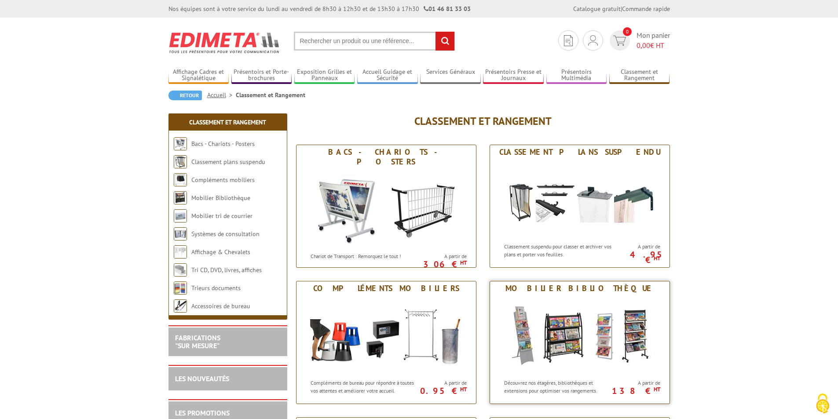
click at [630, 311] on img at bounding box center [579, 335] width 163 height 79
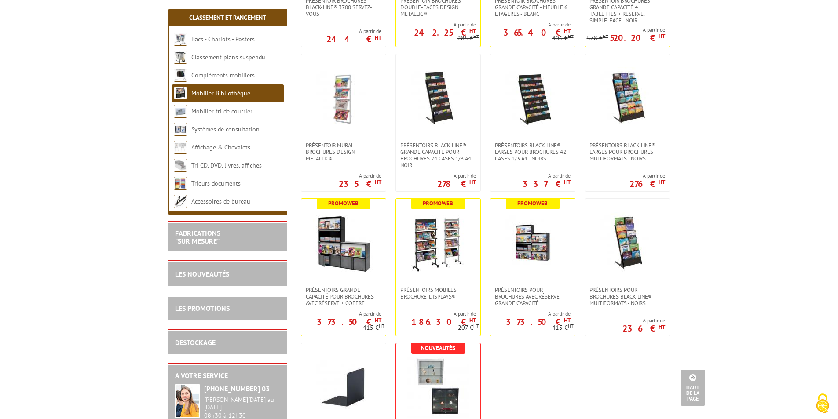
scroll to position [448, 0]
